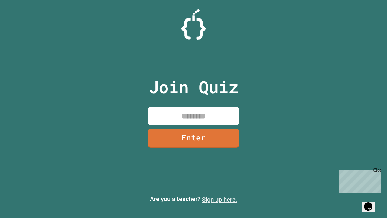
click at [220, 199] on link "Sign up here." at bounding box center [219, 199] width 35 height 7
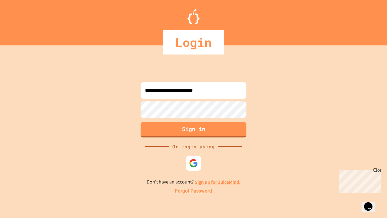
type input "**********"
